Goal: Task Accomplishment & Management: Manage account settings

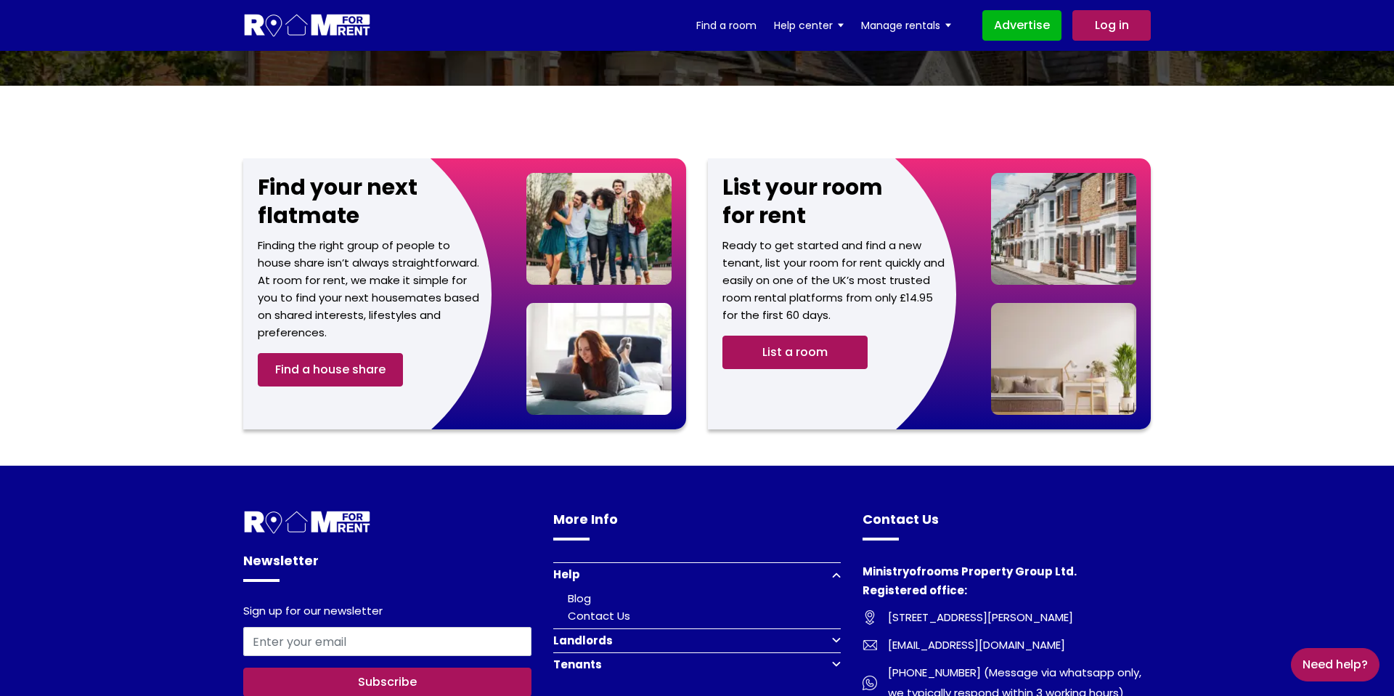
scroll to position [1697, 0]
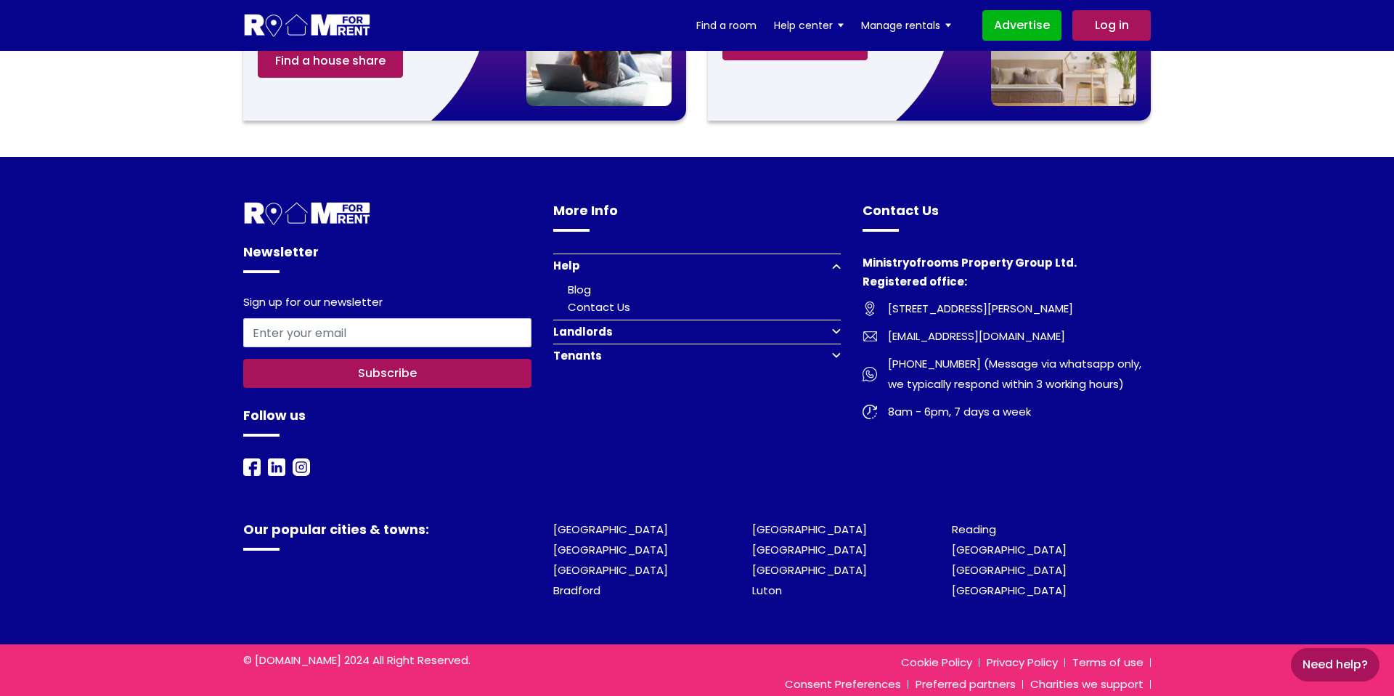
click at [304, 458] on img at bounding box center [301, 466] width 17 height 17
click at [273, 458] on img at bounding box center [276, 466] width 17 height 17
